Goal: Task Accomplishment & Management: Manage account settings

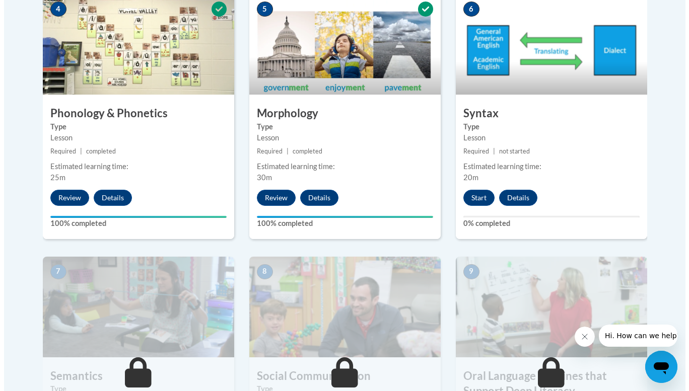
scroll to position [639, 0]
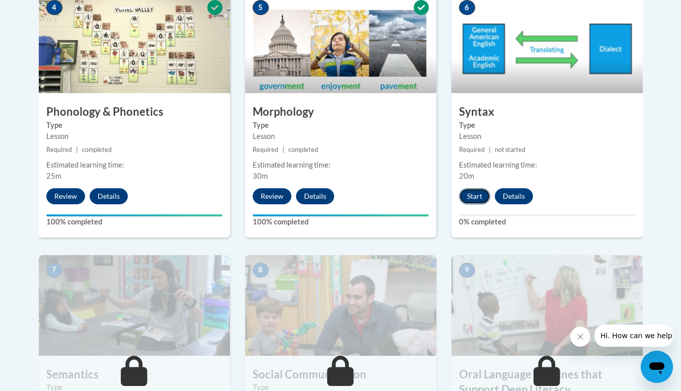
click at [478, 196] on button "Start" at bounding box center [474, 196] width 31 height 16
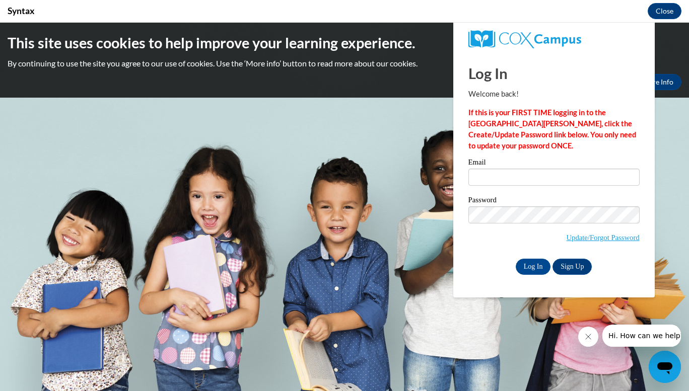
scroll to position [0, 0]
drag, startPoint x: 520, startPoint y: 176, endPoint x: 530, endPoint y: 186, distance: 13.2
click at [520, 176] on input "Email" at bounding box center [553, 177] width 171 height 17
type input "bwechsler@augusta.edu"
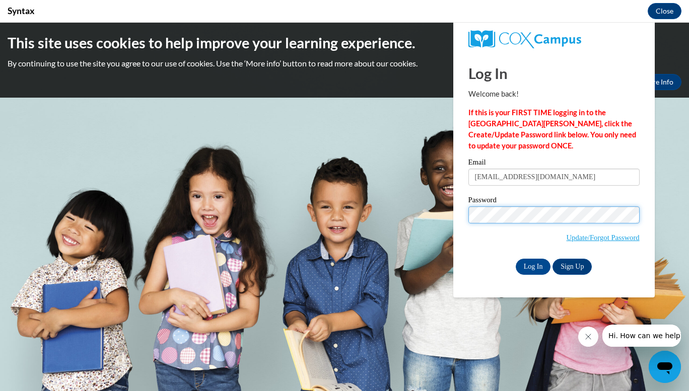
click at [515, 259] on input "Log In" at bounding box center [532, 267] width 35 height 16
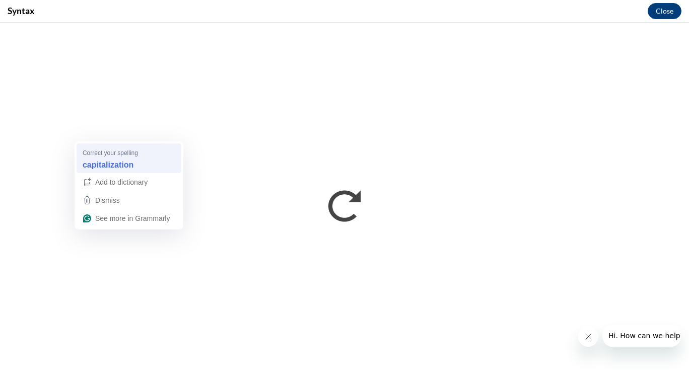
click at [104, 157] on div "capitalization" at bounding box center [129, 165] width 97 height 16
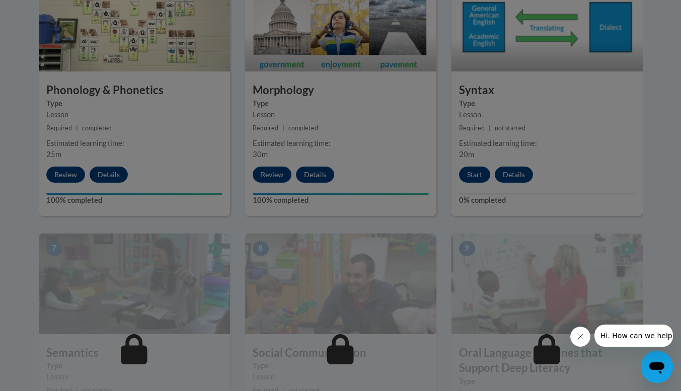
scroll to position [659, 0]
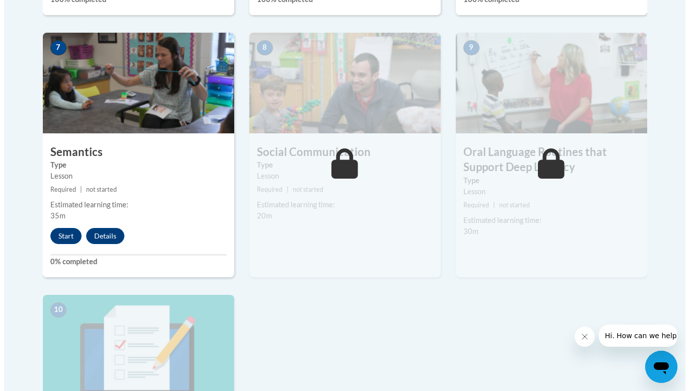
scroll to position [847, 0]
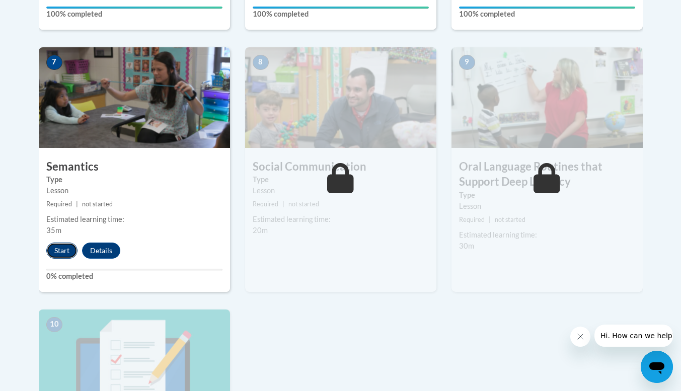
click at [49, 249] on button "Start" at bounding box center [61, 251] width 31 height 16
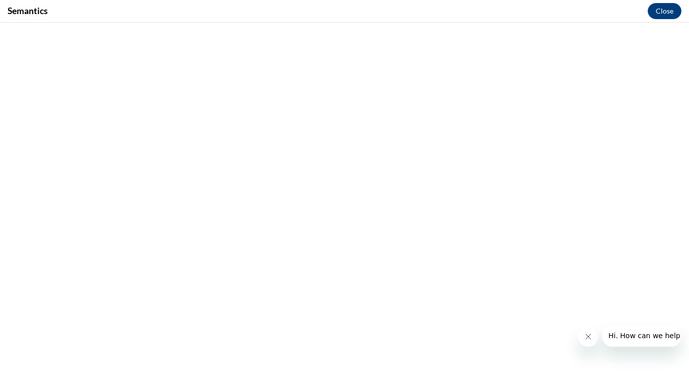
click at [583, 345] on button "Close message from company" at bounding box center [587, 337] width 20 height 20
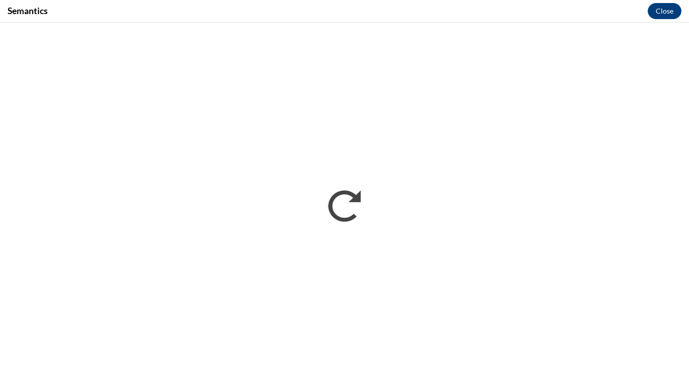
scroll to position [0, 0]
